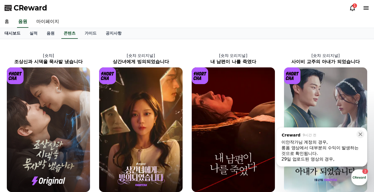
click at [12, 32] on link "대시보드" at bounding box center [12, 33] width 25 height 11
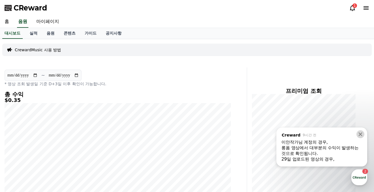
click at [360, 134] on icon at bounding box center [360, 135] width 6 height 6
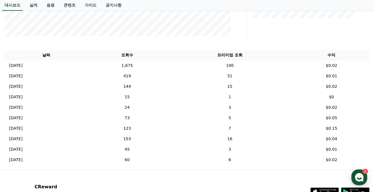
scroll to position [180, 0]
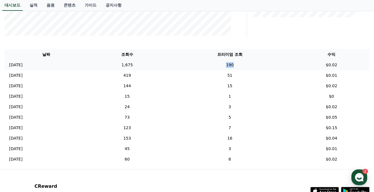
drag, startPoint x: 237, startPoint y: 65, endPoint x: 251, endPoint y: 64, distance: 13.3
click at [251, 64] on td "190" at bounding box center [229, 65] width 127 height 10
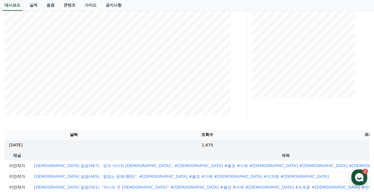
scroll to position [23, 0]
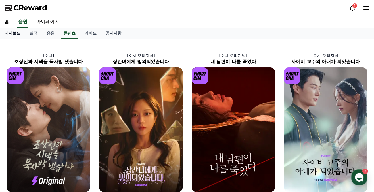
click at [18, 31] on link "대시보드" at bounding box center [12, 33] width 25 height 11
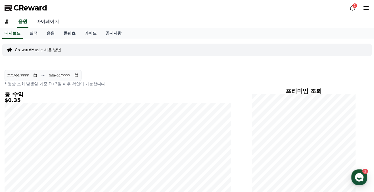
click at [47, 21] on link "마이페이지" at bounding box center [48, 22] width 32 height 12
select select "**********"
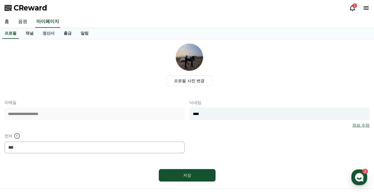
click at [25, 22] on link "음원" at bounding box center [23, 22] width 18 height 12
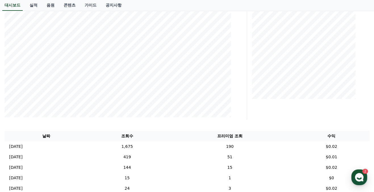
scroll to position [129, 0]
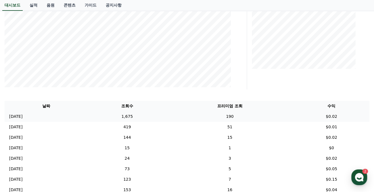
click at [241, 116] on td "190" at bounding box center [229, 116] width 127 height 10
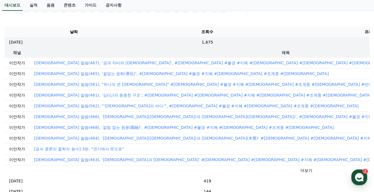
scroll to position [206, 0]
